Goal: Information Seeking & Learning: Check status

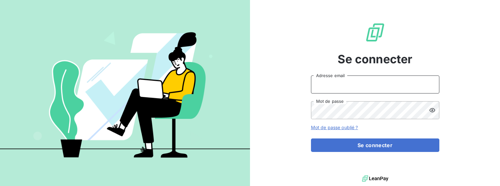
click at [354, 88] on input "Adresse email" at bounding box center [375, 84] width 128 height 18
type input "compta.rpl@groupebrochard.fr"
click at [430, 109] on icon at bounding box center [432, 110] width 6 height 4
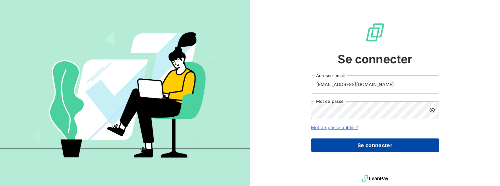
click at [422, 139] on button "Se connecter" at bounding box center [375, 144] width 128 height 13
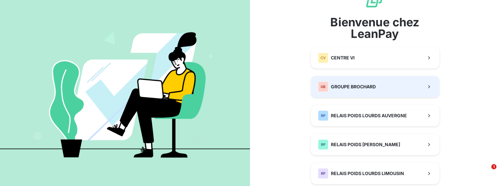
scroll to position [32, 0]
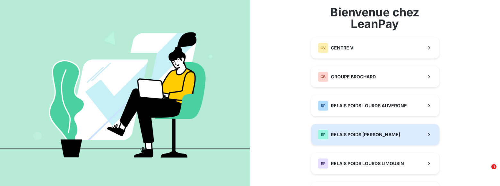
click at [382, 135] on span "RELAIS POIDS [PERSON_NAME]" at bounding box center [365, 134] width 69 height 6
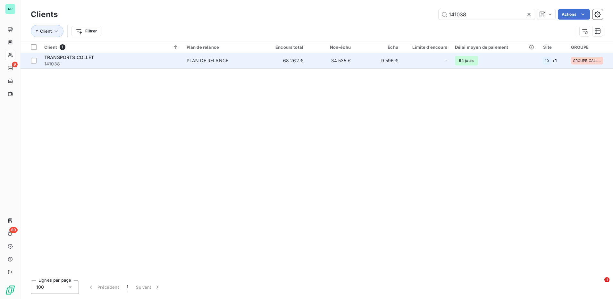
type input "141038"
click at [104, 57] on div "TRANSPORTS COLLET" at bounding box center [111, 57] width 135 height 6
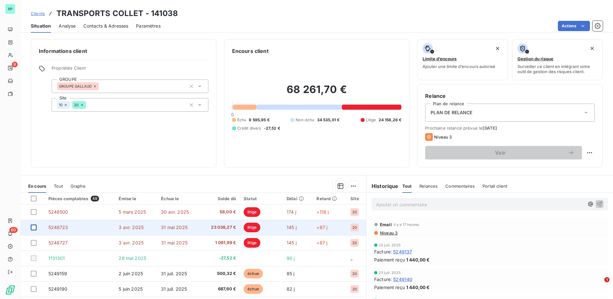
click at [34, 185] on div at bounding box center [34, 228] width 6 height 6
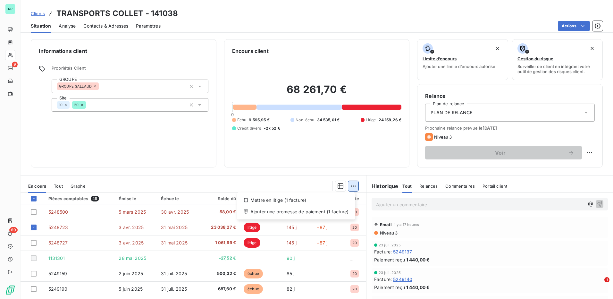
click at [348, 185] on html "RP 9 60 Clients TRANSPORTS COLLET - 141038 Situation Analyse Contacts & Adresse…" at bounding box center [306, 149] width 613 height 299
click at [350, 185] on html "RP 9 60 Clients TRANSPORTS COLLET - 141038 Situation Analyse Contacts & Adresse…" at bounding box center [306, 149] width 613 height 299
click at [451, 185] on span "Commentaires" at bounding box center [460, 185] width 30 height 5
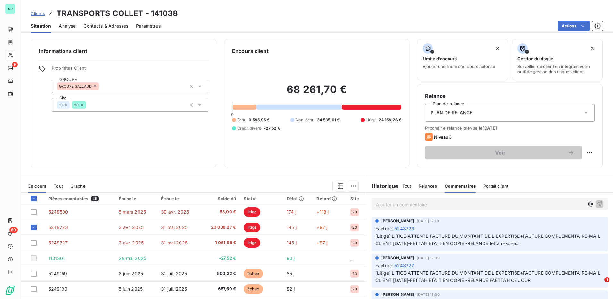
click at [434, 185] on p "Ajouter un commentaire ﻿" at bounding box center [480, 204] width 208 height 8
drag, startPoint x: 331, startPoint y: 228, endPoint x: 329, endPoint y: 187, distance: 41.1
click at [325, 185] on div at bounding box center [225, 186] width 265 height 10
drag, startPoint x: 337, startPoint y: 187, endPoint x: 350, endPoint y: 187, distance: 13.2
click at [350, 185] on div at bounding box center [225, 186] width 265 height 10
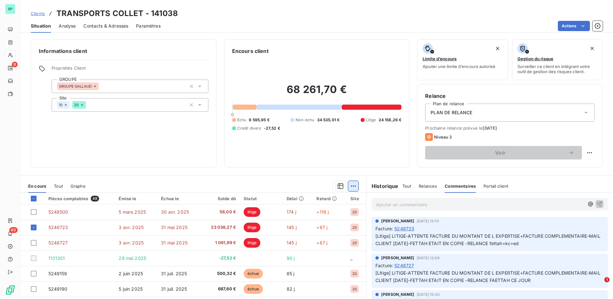
click at [351, 185] on html "RP 9 60 Clients TRANSPORTS COLLET - 141038 Situation Analyse Contacts & Adresse…" at bounding box center [306, 149] width 613 height 299
click at [389, 185] on p "Ajouter un commentaire ﻿" at bounding box center [480, 204] width 208 height 8
drag, startPoint x: 374, startPoint y: 231, endPoint x: 416, endPoint y: 229, distance: 41.7
click at [416, 185] on div "Facture : 5248723" at bounding box center [490, 228] width 229 height 7
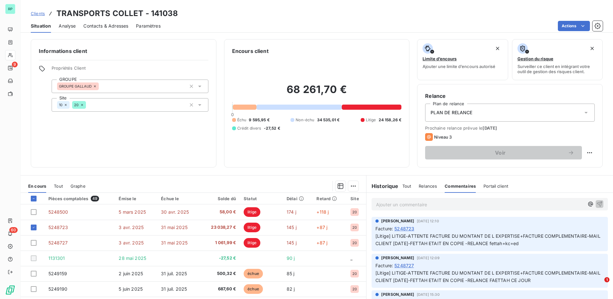
drag, startPoint x: 416, startPoint y: 229, endPoint x: 403, endPoint y: 206, distance: 26.4
click at [403, 185] on p "Ajouter un commentaire ﻿" at bounding box center [480, 204] width 208 height 8
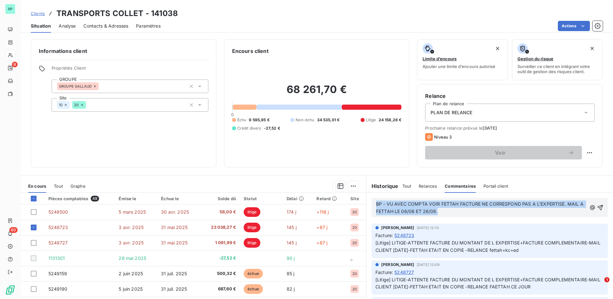
drag, startPoint x: 453, startPoint y: 209, endPoint x: 367, endPoint y: 202, distance: 85.9
click at [367, 185] on div "BP - VU AVEC COMPTA VOIR FETTAH FACTURE NE CORRESPOND PAS A L'EXPERTISE. MAIL A…" at bounding box center [490, 208] width 247 height 30
copy span "BP - VU AVEC COMPTA VOIR FETTAH FACTURE NE CORRESPOND PAS A L'EXPERTISE. MAIL A…"
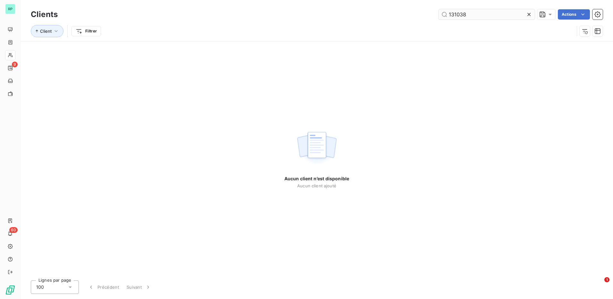
drag, startPoint x: 487, startPoint y: 20, endPoint x: 442, endPoint y: 17, distance: 45.3
click at [443, 17] on div "Clients 131038 Actions" at bounding box center [317, 14] width 572 height 13
click at [476, 15] on input "131038" at bounding box center [487, 14] width 96 height 10
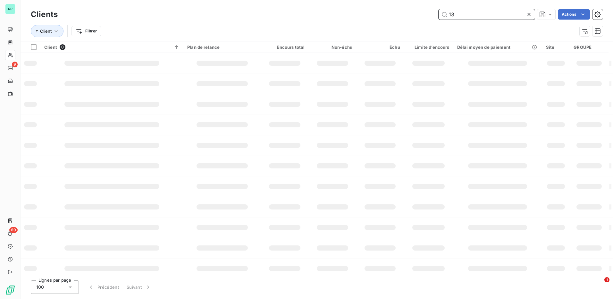
type input "1"
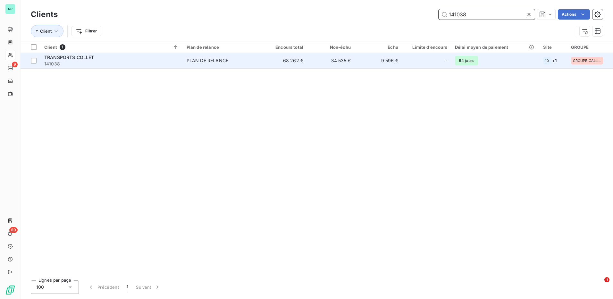
type input "141038"
click at [160, 63] on span "141038" at bounding box center [111, 64] width 135 height 6
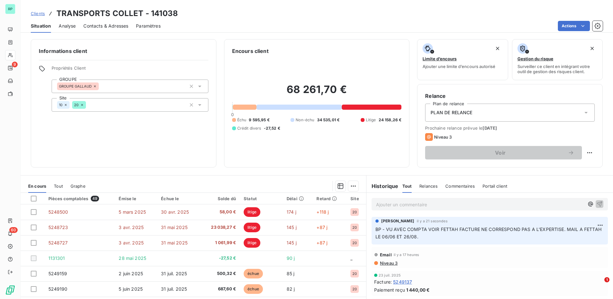
click at [450, 190] on div "Commentaires" at bounding box center [460, 185] width 30 height 13
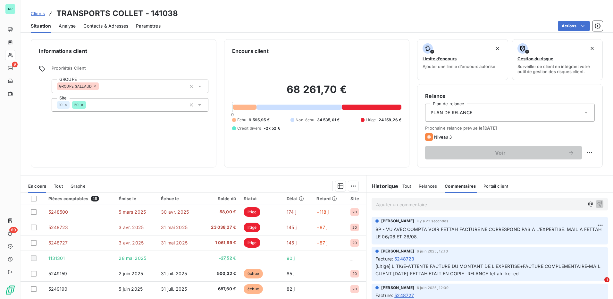
click at [419, 227] on span "BP - VU AVEC COMPTA VOIR FETTAH FACTURE NE CORRESPOND PAS A L'EXPERTISE. MAIL A…" at bounding box center [489, 232] width 227 height 13
click at [589, 226] on html "RP 9 60 Clients TRANSPORTS COLLET - 141038 Situation Analyse Contacts & Adresse…" at bounding box center [306, 149] width 613 height 299
click at [580, 239] on div "Editer" at bounding box center [575, 239] width 36 height 10
click at [376, 230] on span "BP - VU AVEC COMPTA VOIR FETTAH FACTURE NE CORRESPOND PAS A L'EXPERTISE. MAIL A…" at bounding box center [480, 232] width 209 height 13
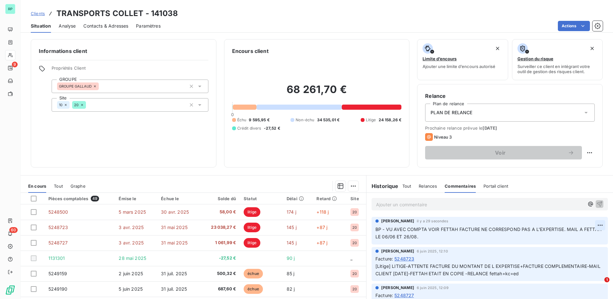
click at [591, 224] on html "RP 9 60 Clients TRANSPORTS COLLET - 141038 Situation Analyse Contacts & Adresse…" at bounding box center [306, 149] width 613 height 299
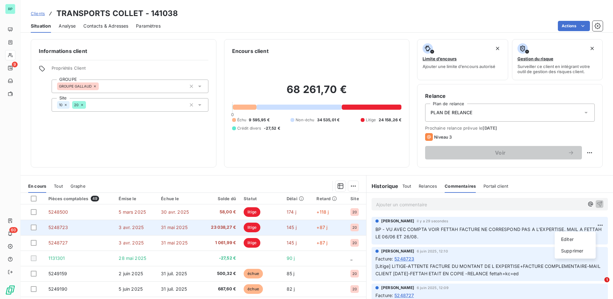
drag, startPoint x: 128, startPoint y: 233, endPoint x: 108, endPoint y: 230, distance: 19.8
click at [128, 233] on html "RP 9 60 Clients TRANSPORTS COLLET - 141038 Situation Analyse Contacts & Adresse…" at bounding box center [306, 149] width 613 height 299
click at [68, 227] on td "5248723" at bounding box center [80, 227] width 71 height 15
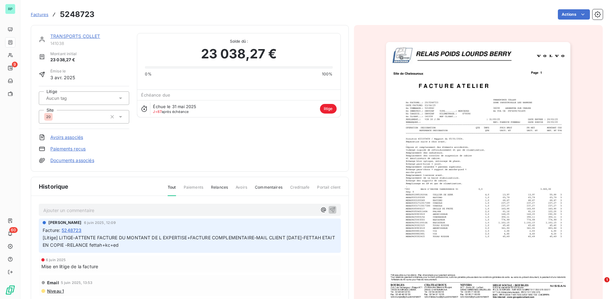
click at [270, 190] on span "Commentaires" at bounding box center [269, 189] width 28 height 11
click at [205, 202] on div "Ajouter un commentaire ﻿ [PERSON_NAME] 6 juin 2025, 12:09 Facture : 5248723 [Li…" at bounding box center [190, 237] width 318 height 83
click at [192, 206] on p "Ajouter un commentaire ﻿" at bounding box center [180, 210] width 274 height 8
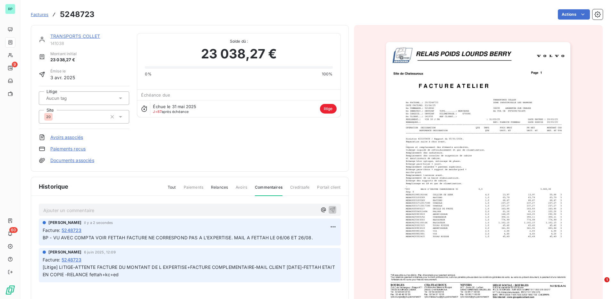
click at [38, 14] on span "Factures" at bounding box center [40, 14] width 18 height 5
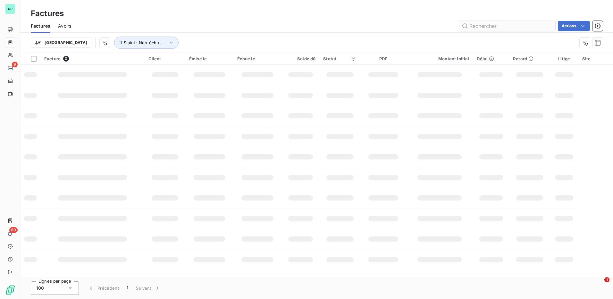
click at [490, 29] on input "text" at bounding box center [507, 26] width 96 height 10
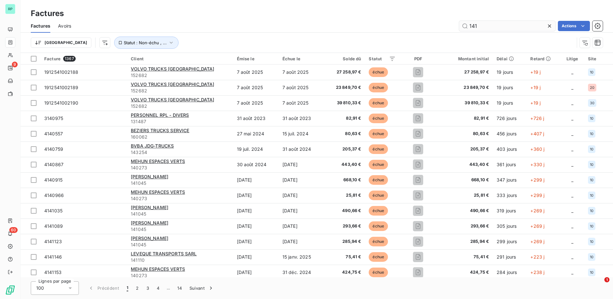
click at [490, 29] on input "141" at bounding box center [507, 26] width 96 height 10
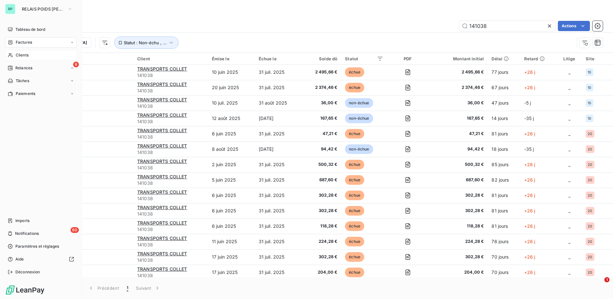
type input "141038"
click at [31, 51] on div "Clients" at bounding box center [41, 55] width 72 height 10
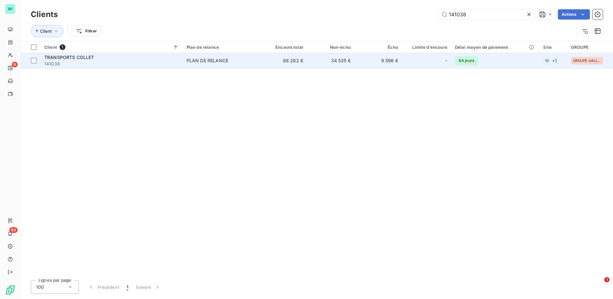
click at [101, 63] on span "141038" at bounding box center [111, 64] width 135 height 6
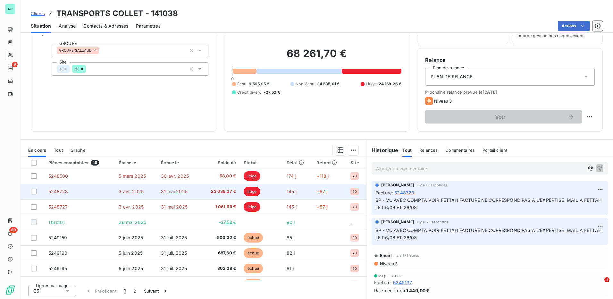
scroll to position [37, 0]
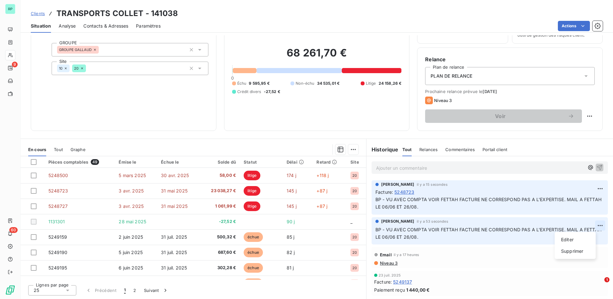
click at [593, 225] on html "RP 9 60 Clients TRANSPORTS COLLET - 141038 Situation Analyse Contacts & Adresse…" at bounding box center [306, 149] width 613 height 299
click at [587, 251] on div "Supprimer" at bounding box center [575, 251] width 36 height 10
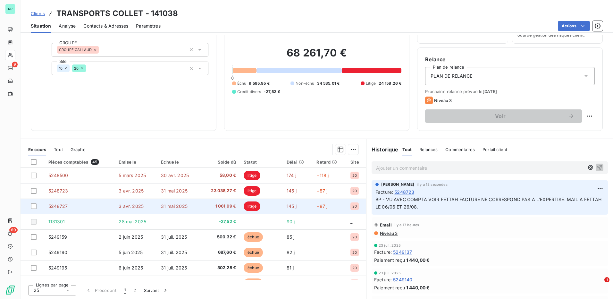
click at [77, 210] on td "5248727" at bounding box center [80, 206] width 71 height 15
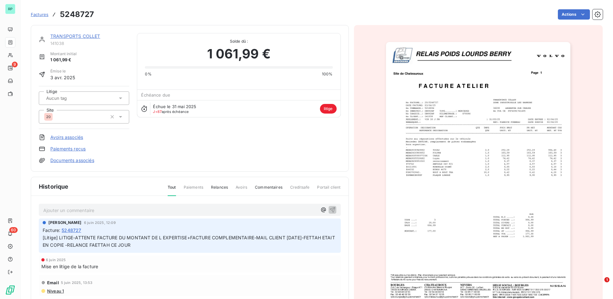
click at [276, 189] on span "Commentaires" at bounding box center [269, 189] width 28 height 11
click at [147, 207] on p "Ajouter un commentaire ﻿" at bounding box center [180, 210] width 274 height 8
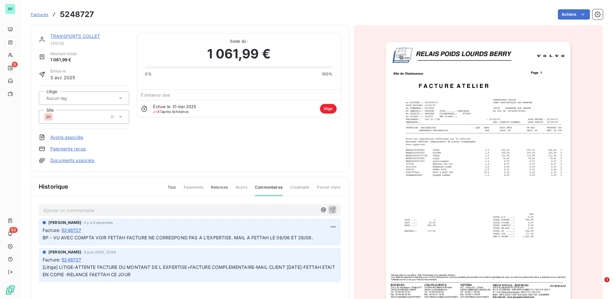
click at [69, 34] on link "TRANSPORTS COLLET" at bounding box center [75, 35] width 50 height 5
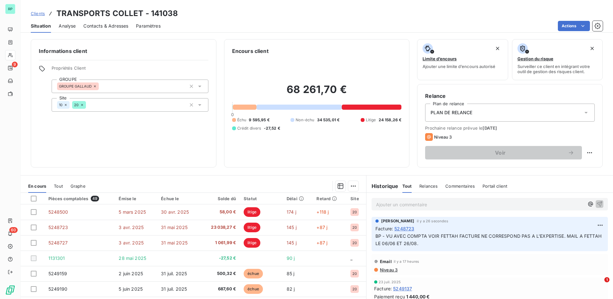
click at [454, 178] on div "Historique Tout Relances Commentaires Portail client Tout Relances Commentaires…" at bounding box center [490, 183] width 247 height 17
click at [453, 188] on span "Commentaires" at bounding box center [460, 185] width 30 height 5
